Goal: Check status: Check status

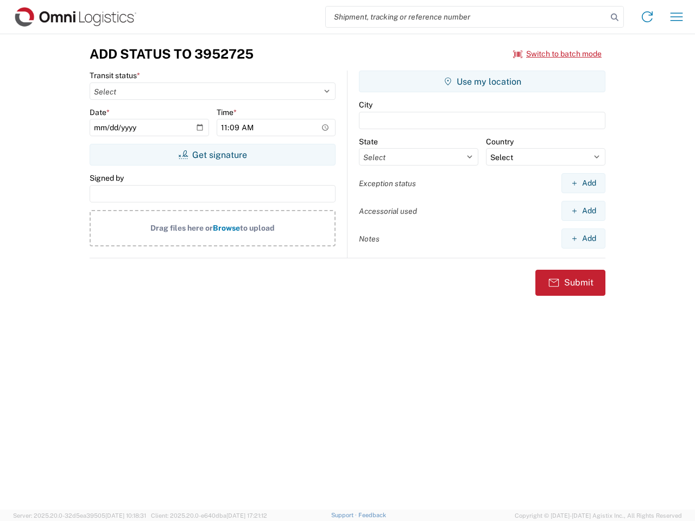
click at [466, 17] on input "search" at bounding box center [466, 17] width 281 height 21
click at [615, 17] on icon at bounding box center [614, 17] width 15 height 15
click at [647, 17] on icon at bounding box center [647, 16] width 17 height 17
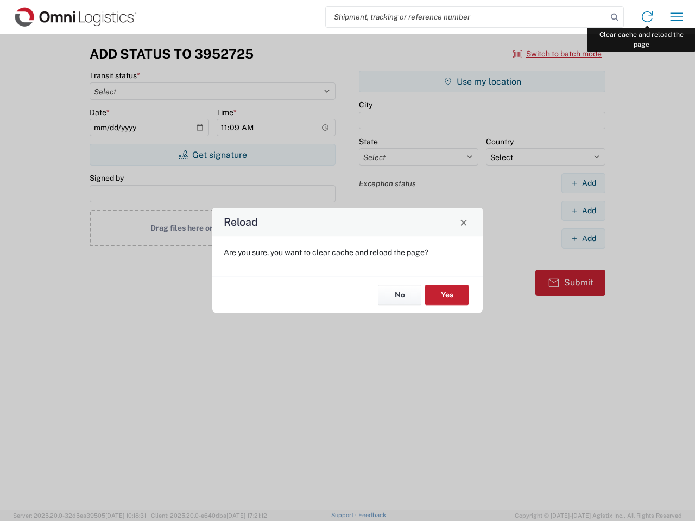
click at [677, 17] on div "Reload Are you sure, you want to clear cache and reload the page? No Yes" at bounding box center [347, 260] width 695 height 521
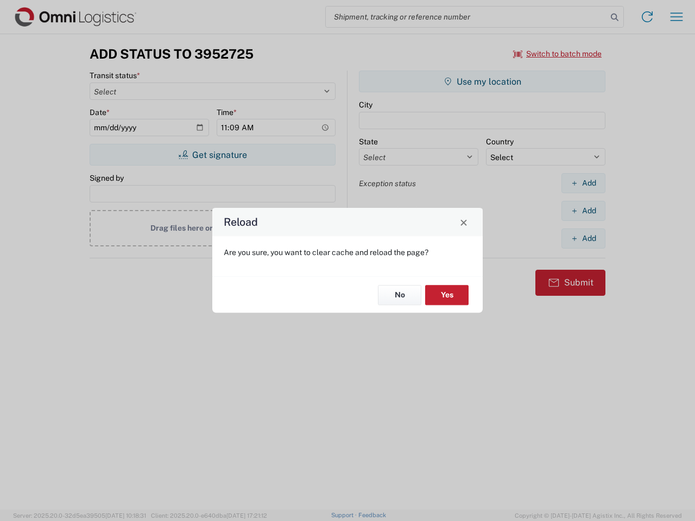
click at [558, 54] on div "Reload Are you sure, you want to clear cache and reload the page? No Yes" at bounding box center [347, 260] width 695 height 521
click at [212, 155] on div "Reload Are you sure, you want to clear cache and reload the page? No Yes" at bounding box center [347, 260] width 695 height 521
click at [482, 81] on div "Reload Are you sure, you want to clear cache and reload the page? No Yes" at bounding box center [347, 260] width 695 height 521
click at [583, 183] on div "Reload Are you sure, you want to clear cache and reload the page? No Yes" at bounding box center [347, 260] width 695 height 521
click at [583, 211] on div "Reload Are you sure, you want to clear cache and reload the page? No Yes" at bounding box center [347, 260] width 695 height 521
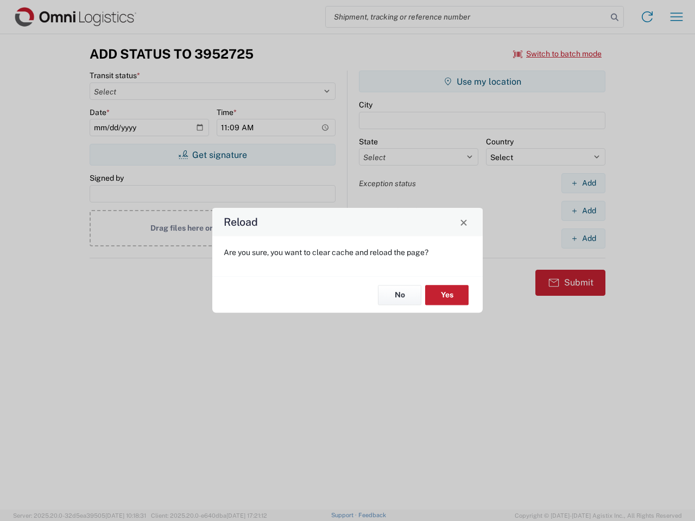
click at [583, 238] on div "Reload Are you sure, you want to clear cache and reload the page? No Yes" at bounding box center [347, 260] width 695 height 521
